Goal: Task Accomplishment & Management: Manage account settings

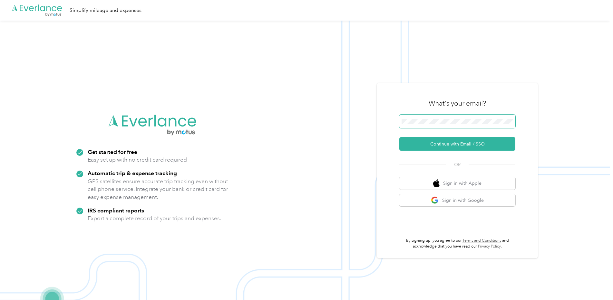
click at [449, 125] on span at bounding box center [457, 122] width 116 height 14
click at [444, 143] on button "Continue with Email / SSO" at bounding box center [457, 144] width 116 height 14
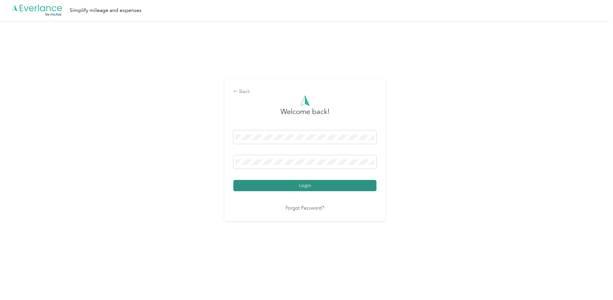
click at [314, 188] on button "Login" at bounding box center [304, 185] width 143 height 11
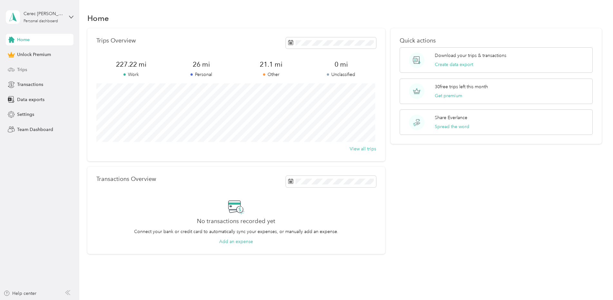
click at [23, 70] on span "Trips" at bounding box center [22, 69] width 10 height 7
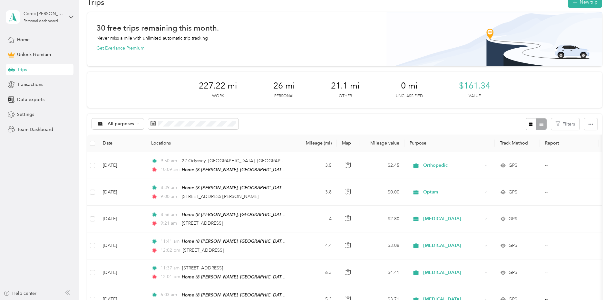
scroll to position [20, 0]
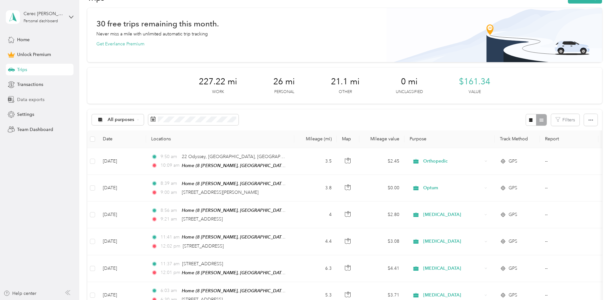
click at [25, 102] on span "Data exports" at bounding box center [30, 99] width 27 height 7
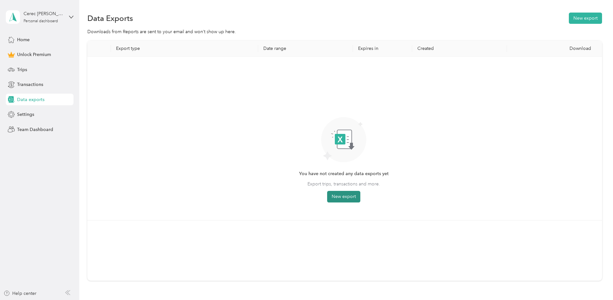
click at [347, 197] on button "New export" at bounding box center [343, 197] width 33 height 12
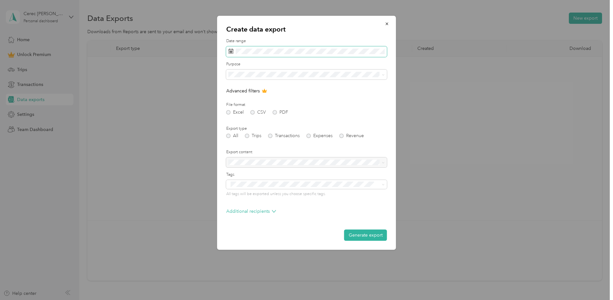
click at [231, 53] on rect at bounding box center [230, 52] width 1 height 1
click at [235, 89] on icon at bounding box center [237, 88] width 6 height 6
click at [240, 112] on div "1" at bounding box center [243, 111] width 8 height 8
click at [251, 152] on div "30" at bounding box center [251, 152] width 8 height 8
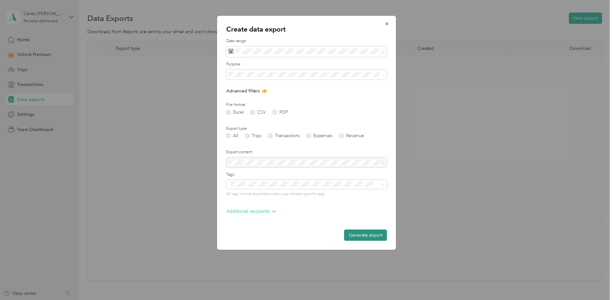
click at [373, 235] on button "Generate export" at bounding box center [365, 235] width 43 height 11
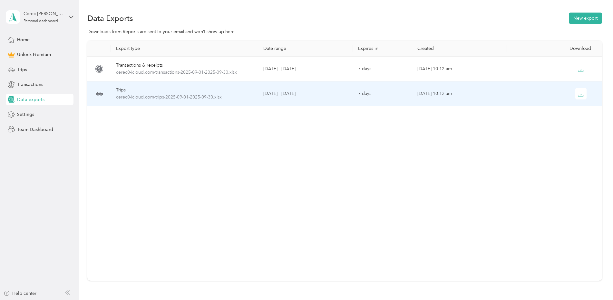
click at [97, 92] on icon at bounding box center [99, 94] width 8 height 8
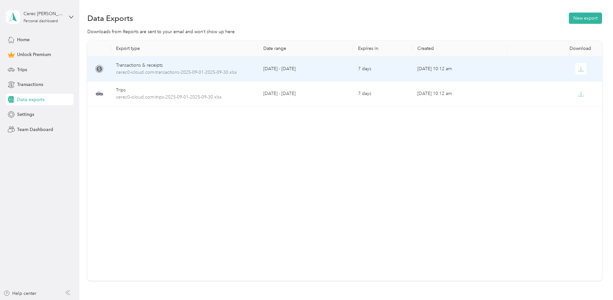
click at [98, 71] on icon at bounding box center [99, 69] width 6 height 6
click at [578, 70] on icon "button" at bounding box center [581, 69] width 6 height 6
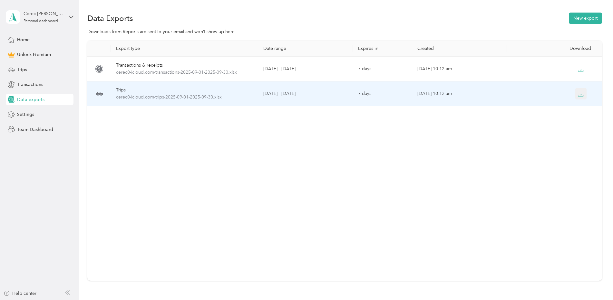
click at [578, 94] on icon "button" at bounding box center [581, 94] width 6 height 6
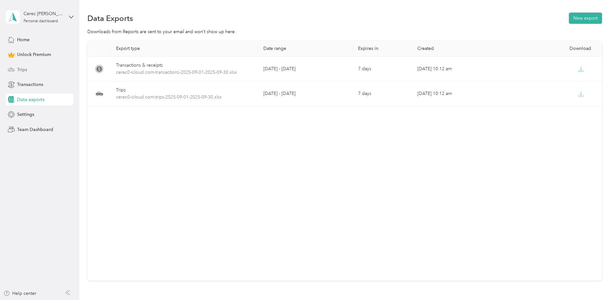
click at [18, 68] on span "Trips" at bounding box center [22, 69] width 10 height 7
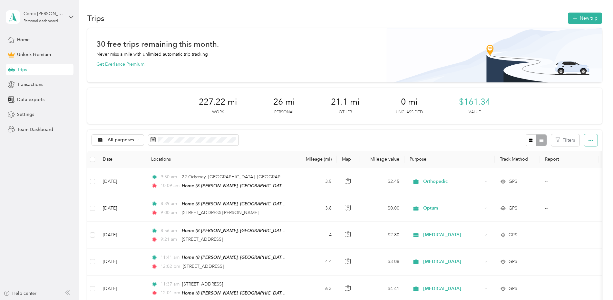
click at [588, 139] on icon "button" at bounding box center [590, 140] width 5 height 5
click at [579, 154] on span "Select all" at bounding box center [582, 152] width 18 height 5
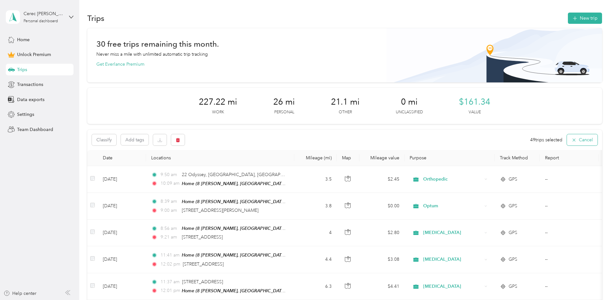
click at [573, 140] on icon "button" at bounding box center [573, 140] width 5 height 5
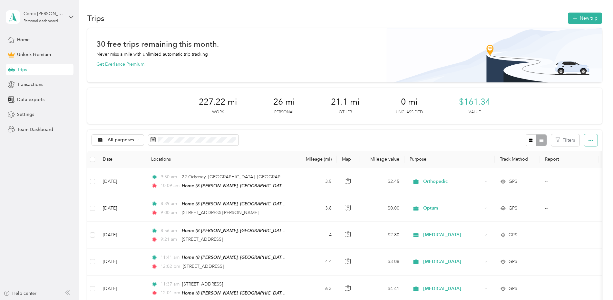
click at [591, 138] on icon "button" at bounding box center [590, 140] width 5 height 5
click at [583, 165] on span "Export" at bounding box center [580, 163] width 14 height 5
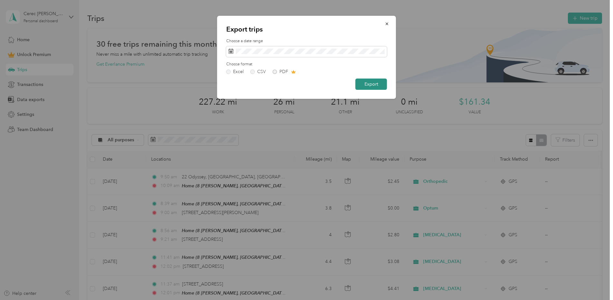
click at [372, 83] on button "Export" at bounding box center [371, 84] width 32 height 11
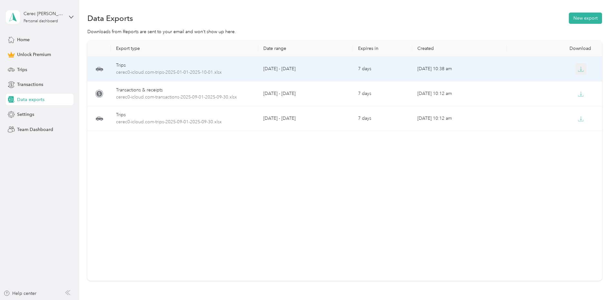
click at [580, 70] on icon "button" at bounding box center [581, 69] width 6 height 6
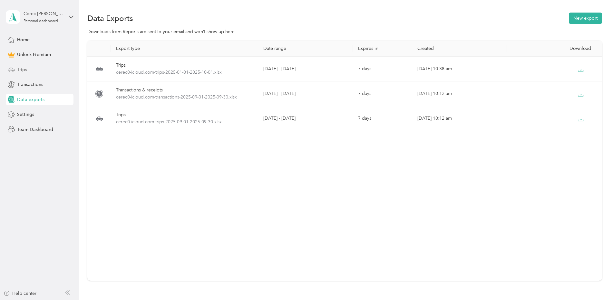
click at [28, 72] on div "Trips" at bounding box center [40, 70] width 68 height 12
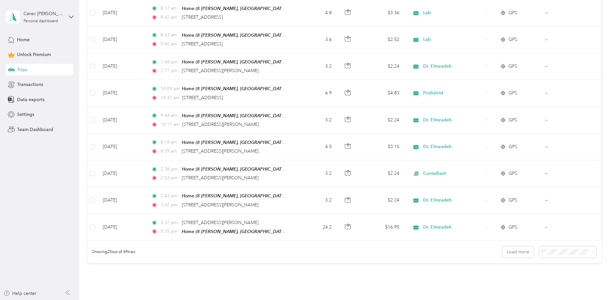
scroll to position [647, 0]
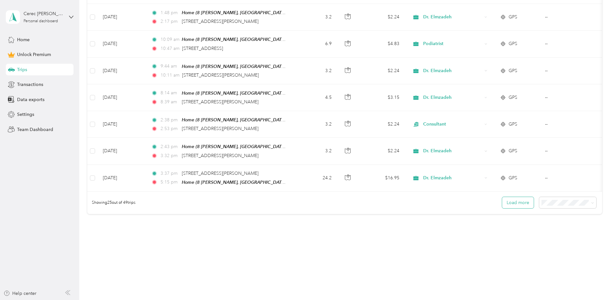
click at [516, 198] on button "Load more" at bounding box center [518, 202] width 32 height 11
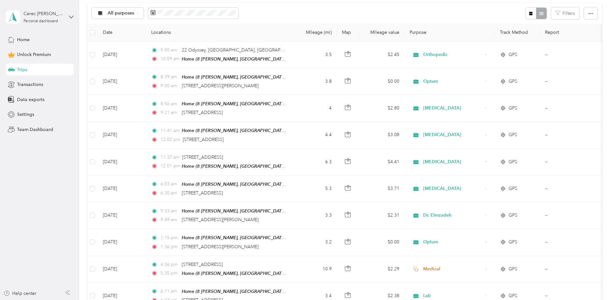
scroll to position [50, 0]
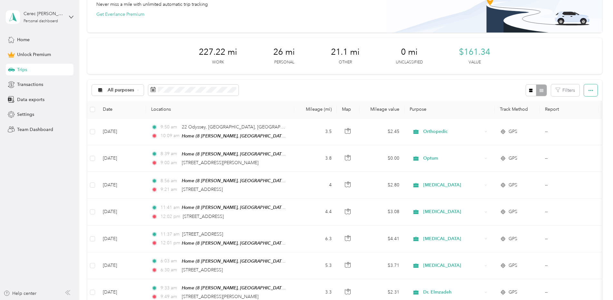
click at [589, 91] on icon "button" at bounding box center [590, 90] width 5 height 5
click at [581, 114] on span "Export" at bounding box center [580, 113] width 14 height 5
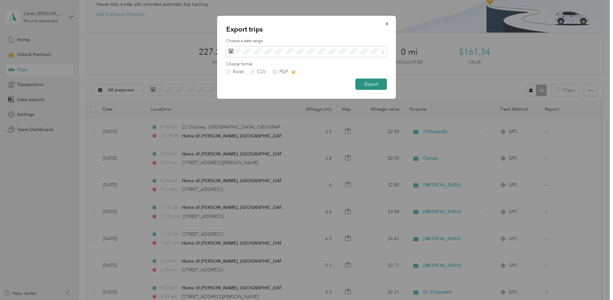
click at [368, 86] on button "Export" at bounding box center [371, 84] width 32 height 11
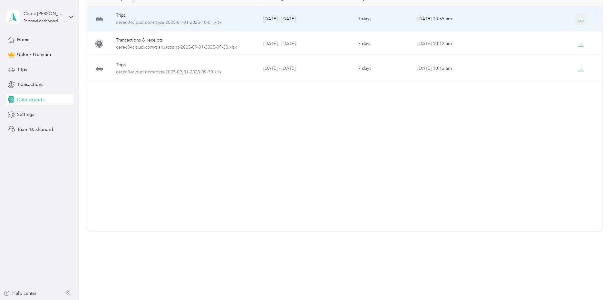
click at [579, 21] on icon "button" at bounding box center [581, 19] width 6 height 6
click at [453, 18] on td "[DATE] 10:55 am" at bounding box center [459, 19] width 95 height 25
click at [580, 18] on icon "button" at bounding box center [581, 19] width 6 height 6
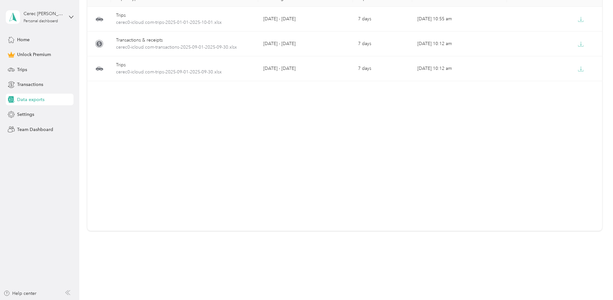
click at [280, 115] on div "Export type Date range Expires in Created Download Trips cerec0-icloud.com-trip…" at bounding box center [344, 111] width 514 height 240
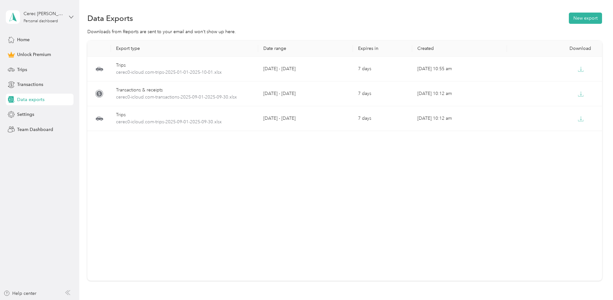
click at [69, 15] on icon at bounding box center [71, 17] width 5 height 5
click at [68, 17] on div "Cerec [PERSON_NAME] Personal dashboard" at bounding box center [40, 17] width 68 height 23
click at [69, 17] on div "Cerec [PERSON_NAME] Personal dashboard" at bounding box center [40, 17] width 68 height 23
click at [70, 16] on icon at bounding box center [71, 17] width 5 height 5
click at [41, 54] on div "Log out" at bounding box center [73, 49] width 127 height 11
